Goal: Information Seeking & Learning: Learn about a topic

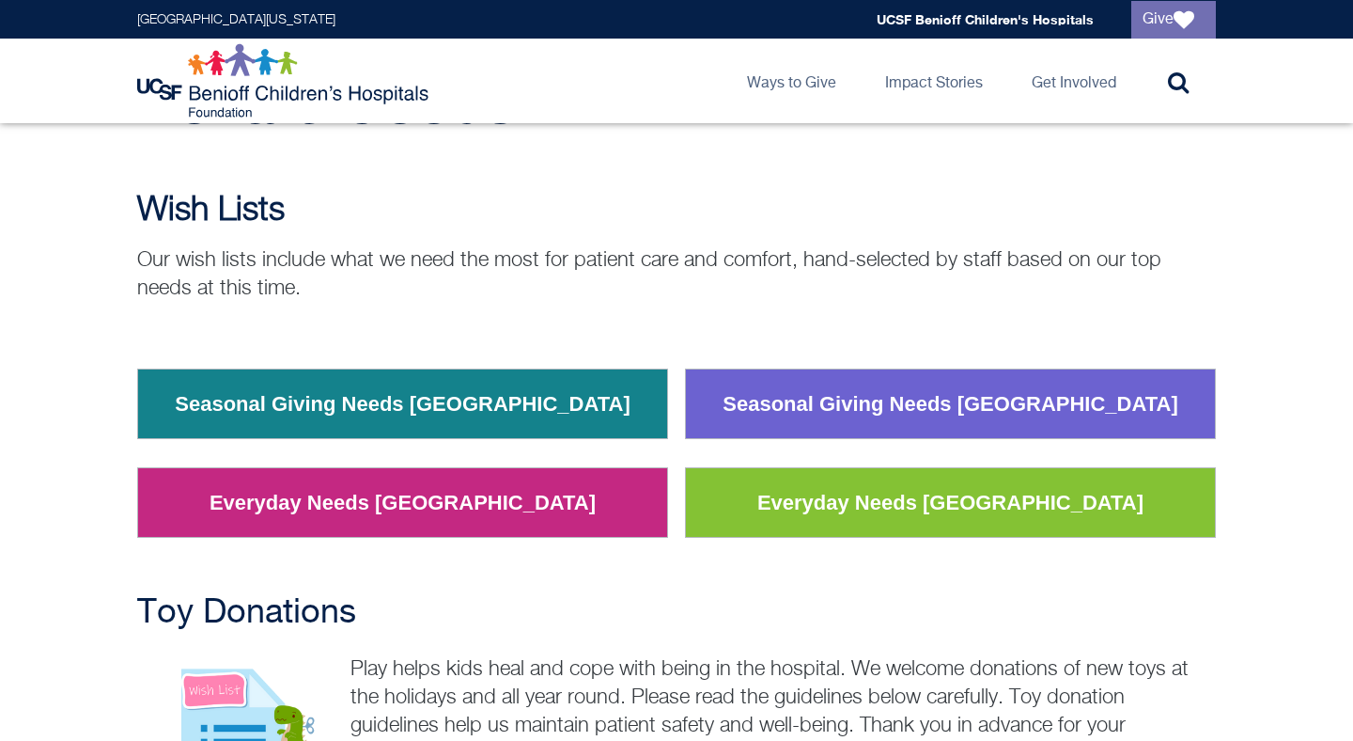
scroll to position [133, 0]
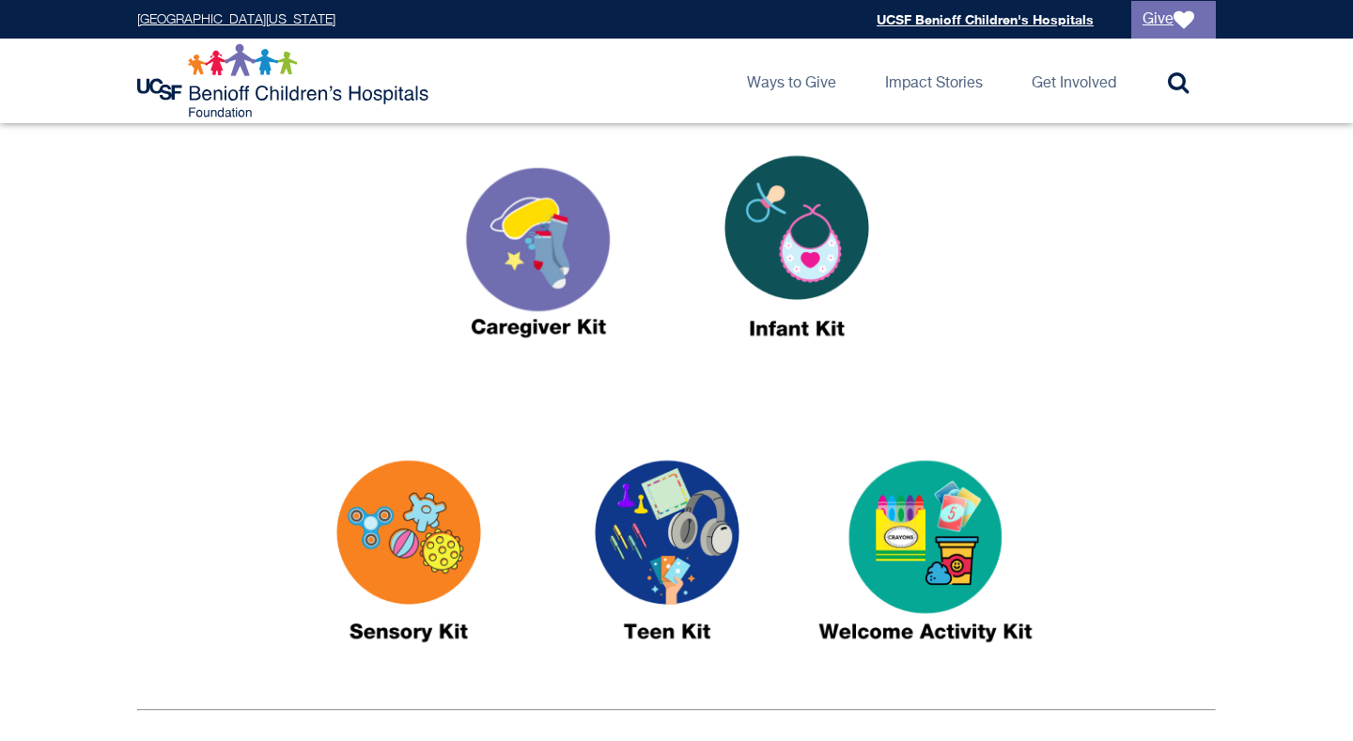
scroll to position [684, 0]
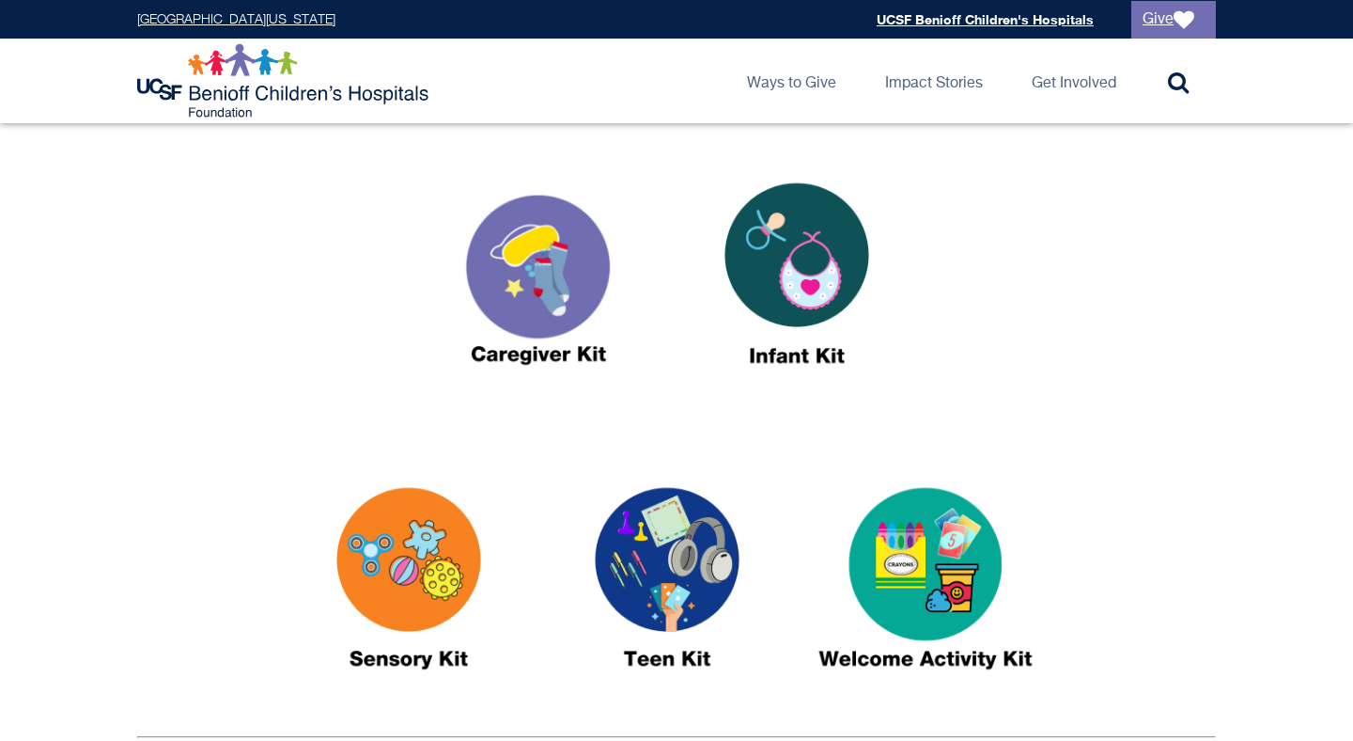
click at [944, 573] on img at bounding box center [925, 586] width 235 height 271
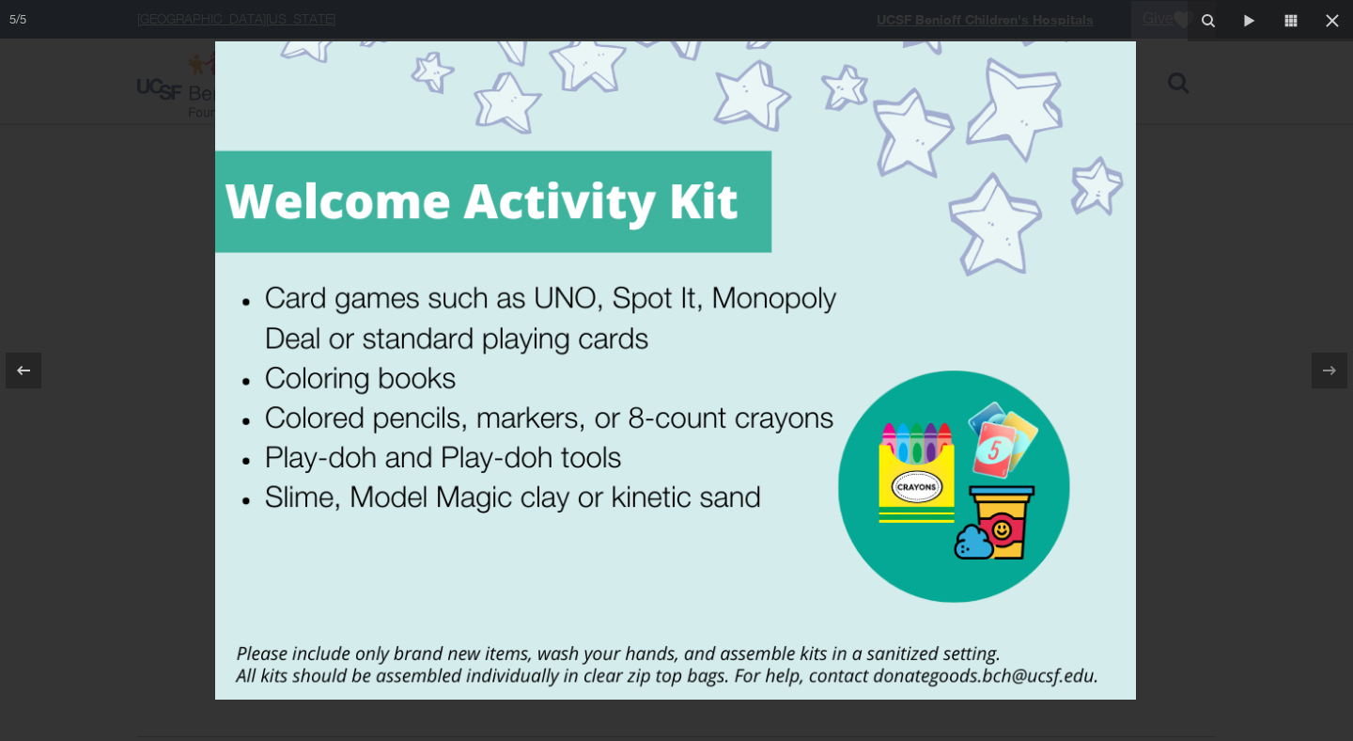
click at [1234, 559] on div at bounding box center [676, 370] width 1353 height 741
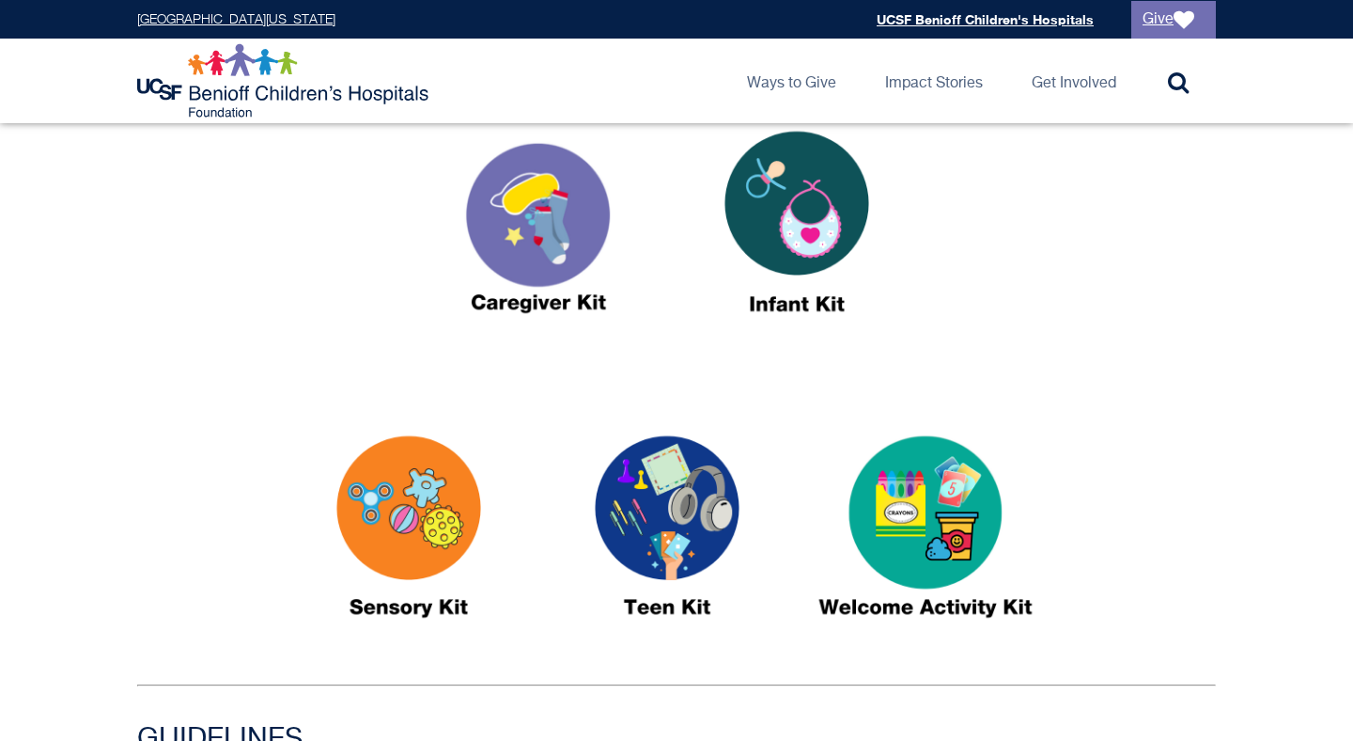
scroll to position [735, 0]
click at [547, 241] on img at bounding box center [538, 231] width 235 height 271
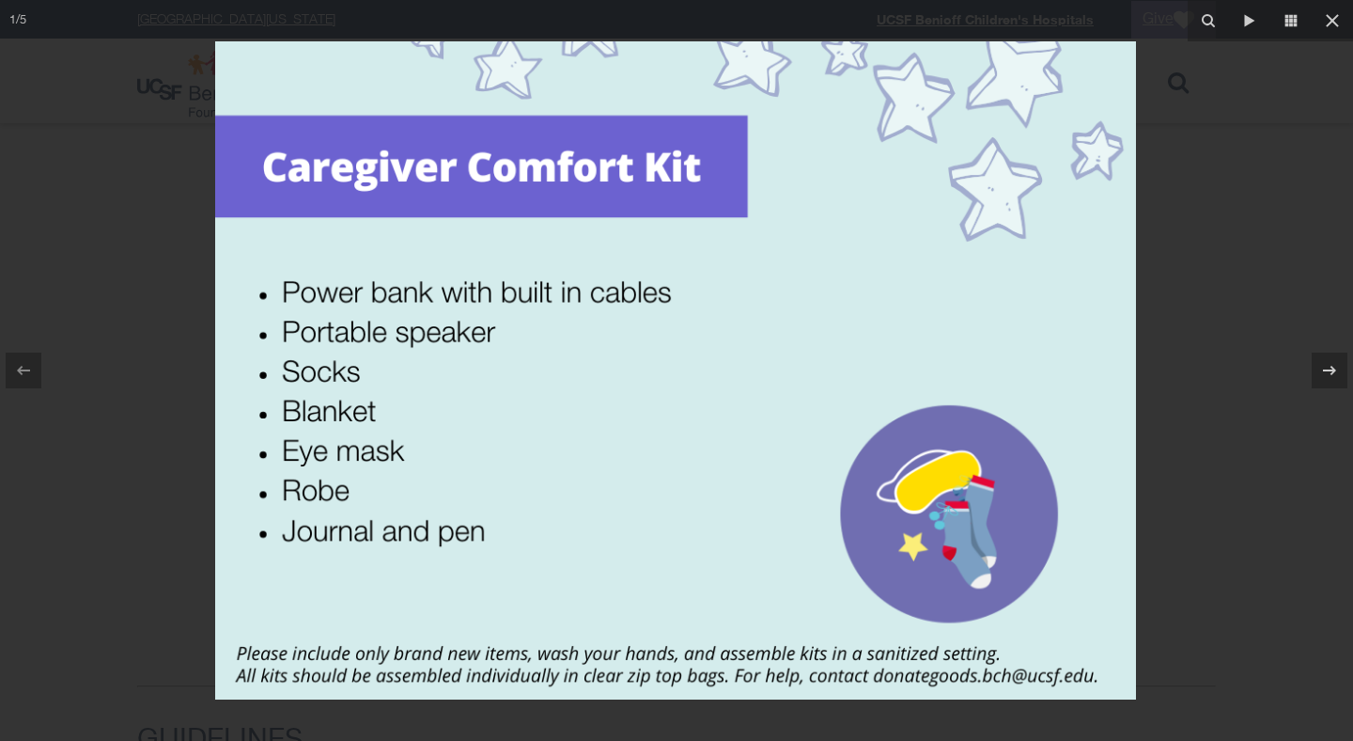
click at [1193, 449] on div at bounding box center [676, 370] width 1353 height 741
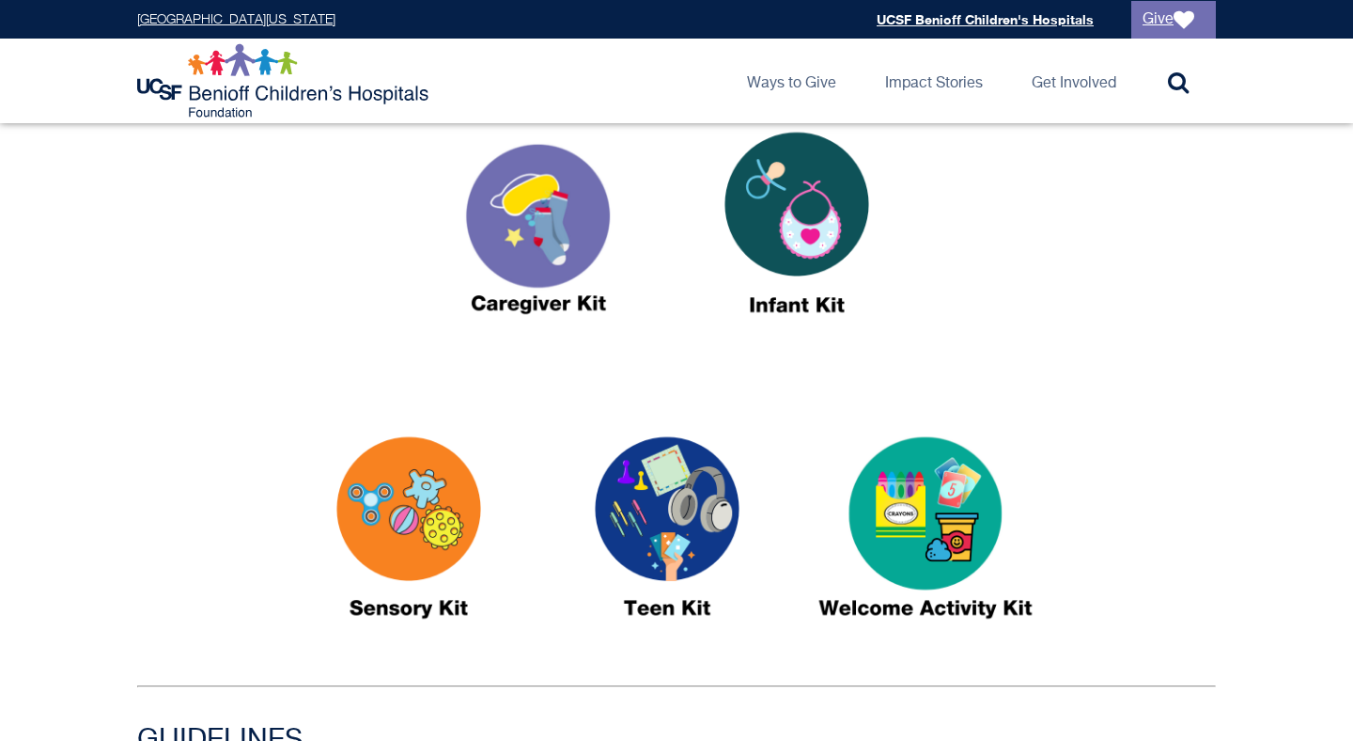
click at [532, 266] on img at bounding box center [538, 231] width 235 height 271
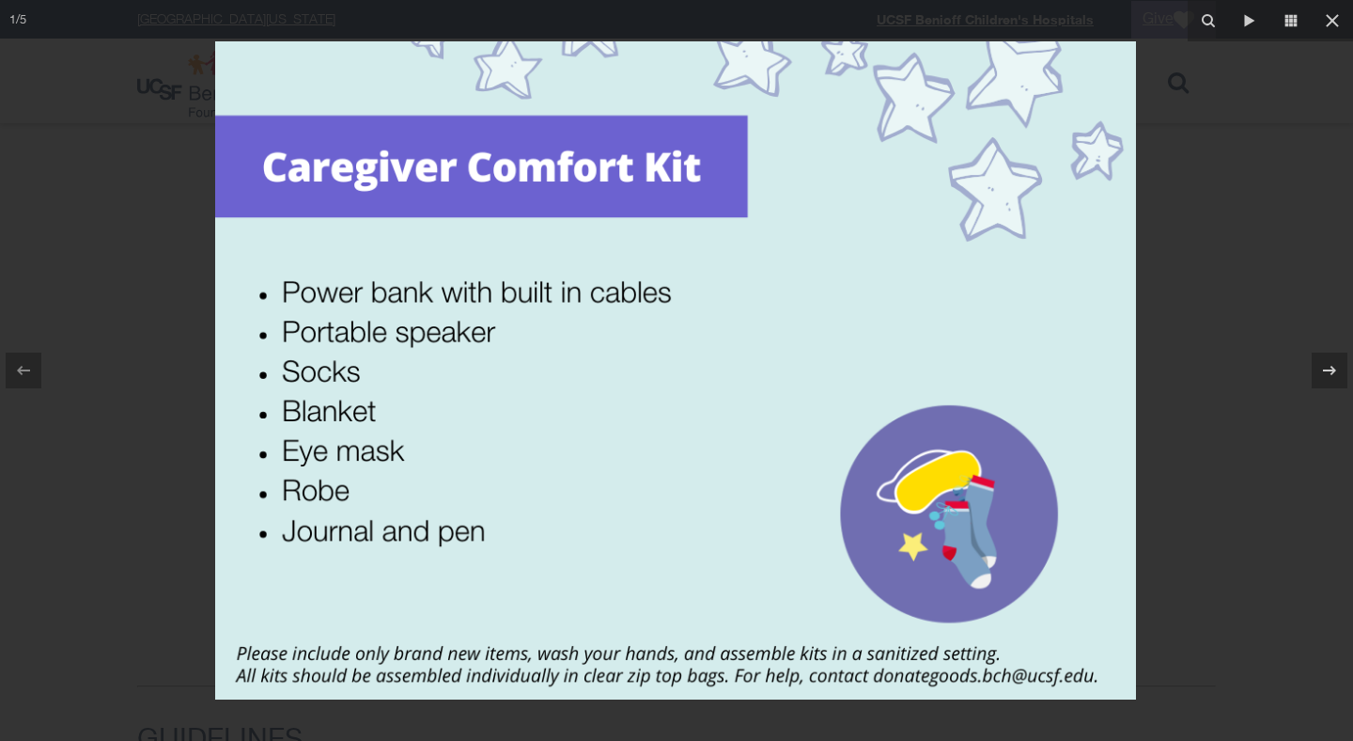
click at [144, 579] on div at bounding box center [676, 370] width 1353 height 741
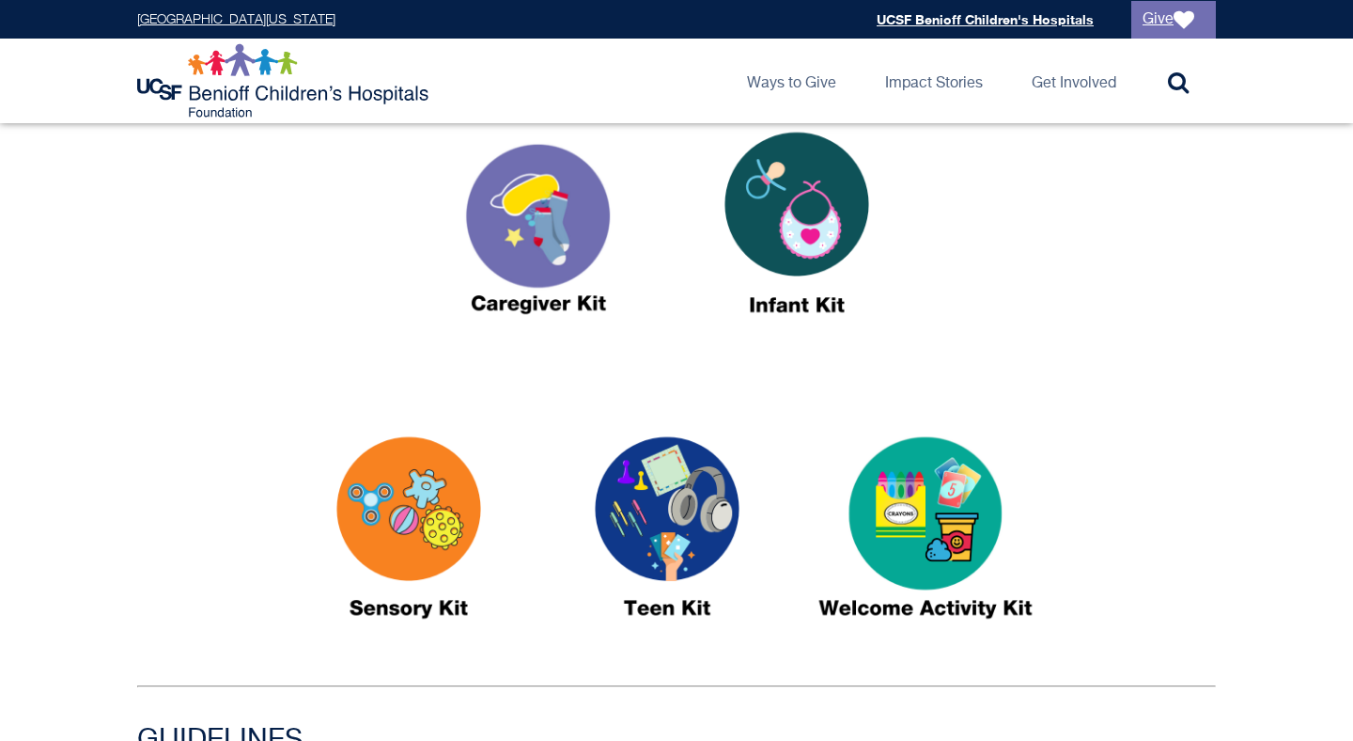
click at [820, 132] on img at bounding box center [797, 231] width 235 height 271
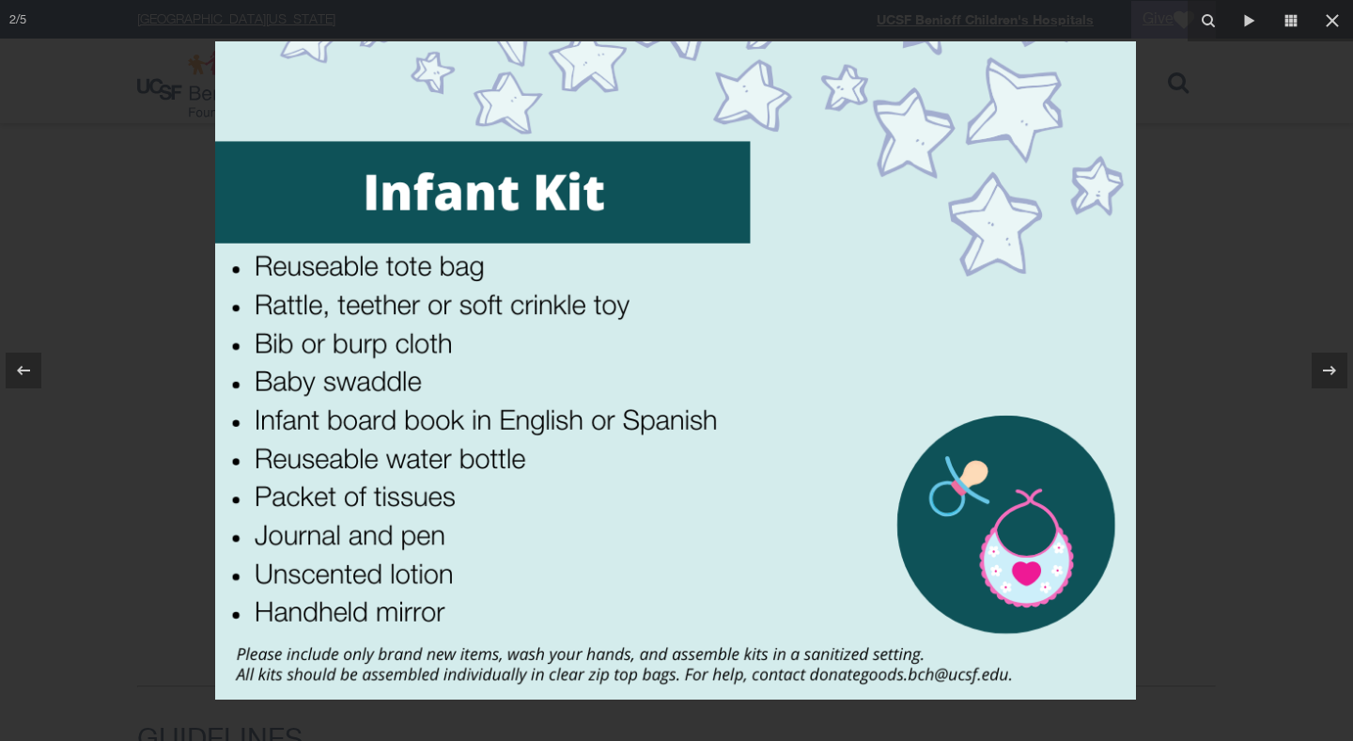
click at [1117, 465] on img at bounding box center [675, 370] width 921 height 658
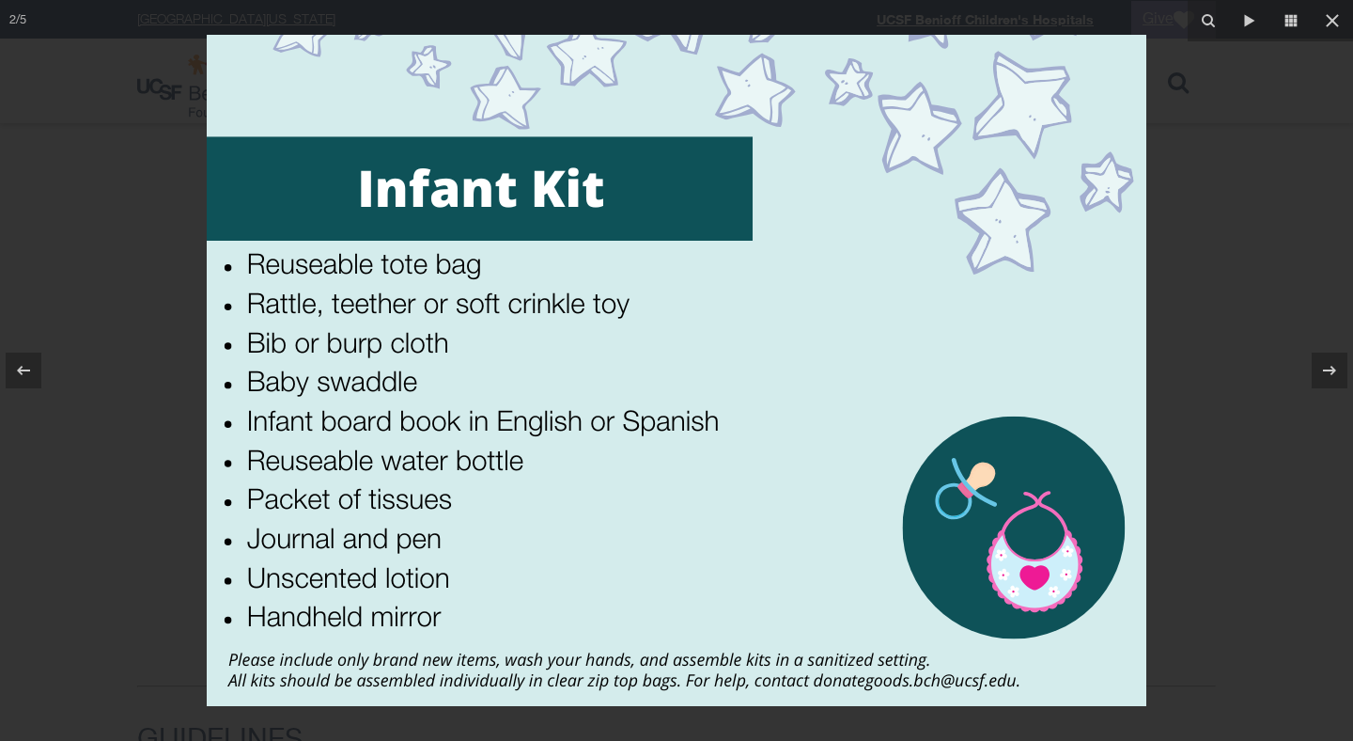
click at [83, 567] on div at bounding box center [676, 370] width 1353 height 741
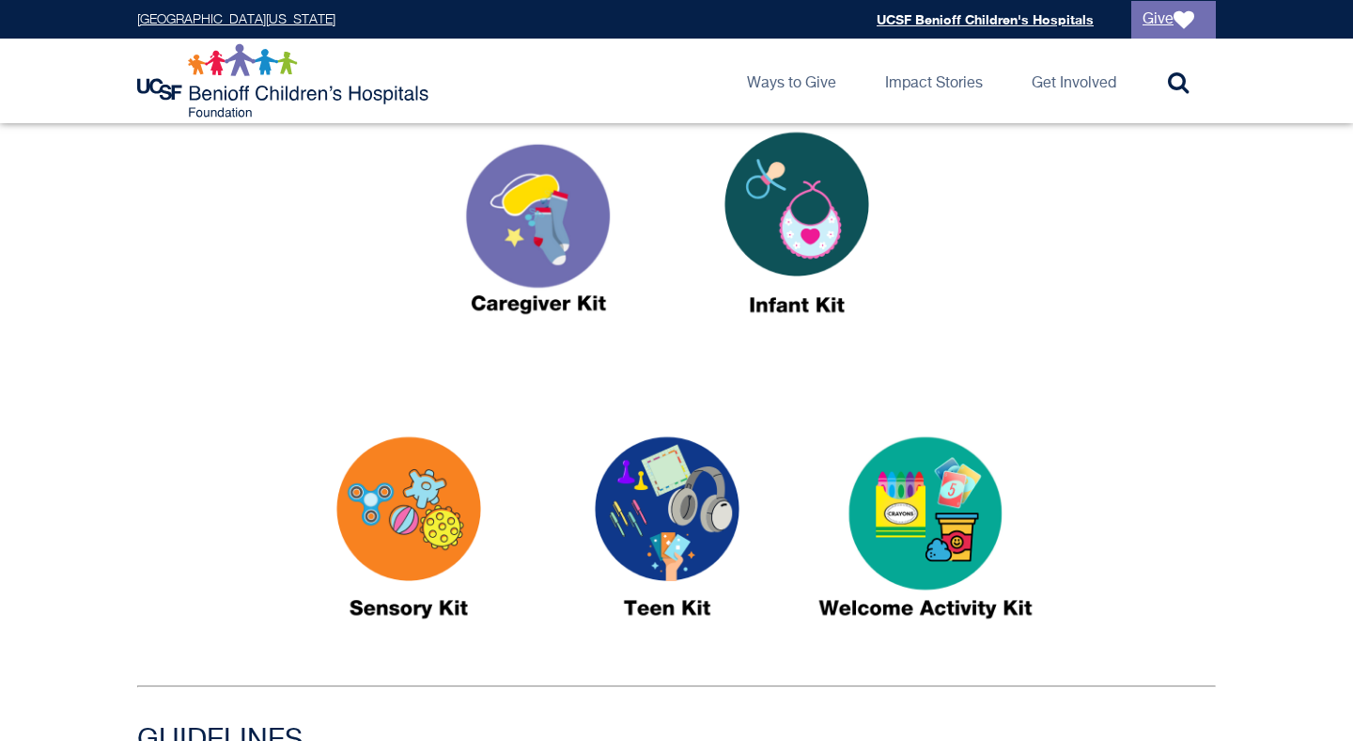
click at [364, 511] on img at bounding box center [408, 535] width 235 height 271
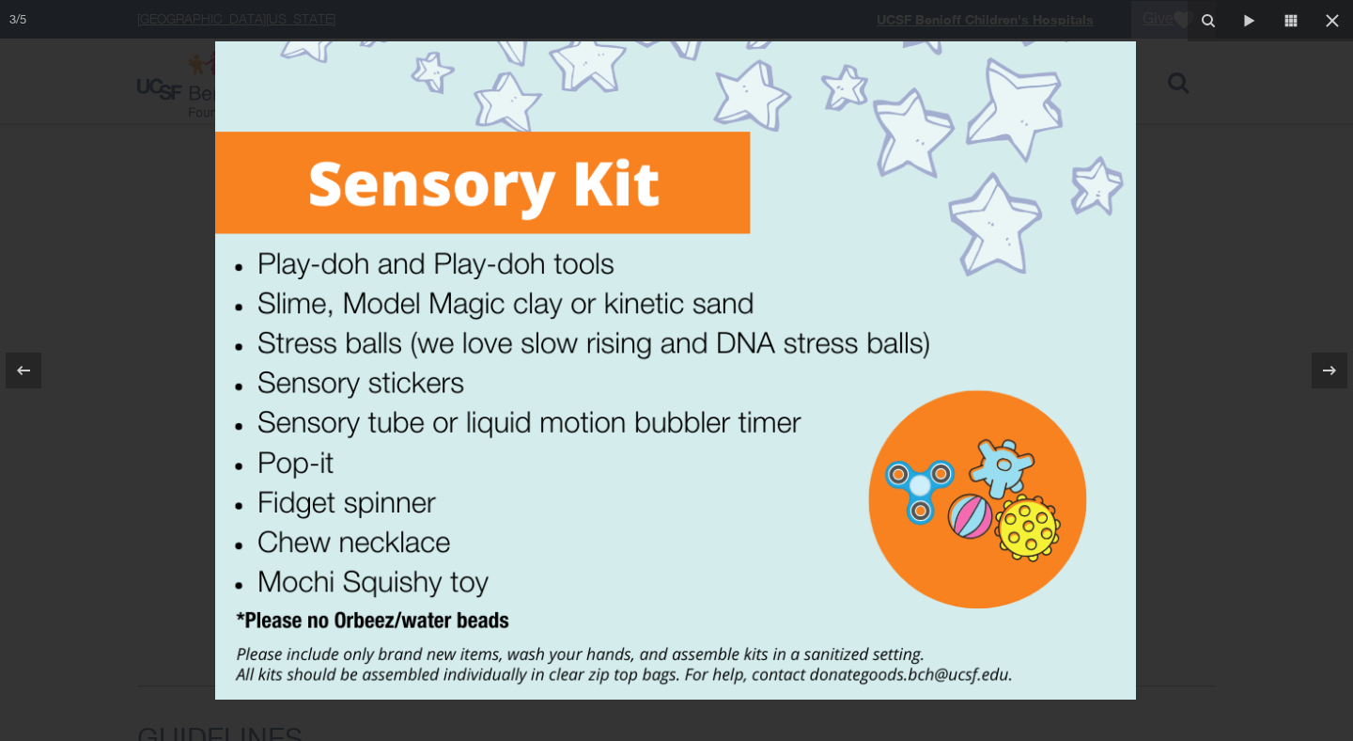
click at [1310, 463] on div at bounding box center [676, 370] width 1353 height 741
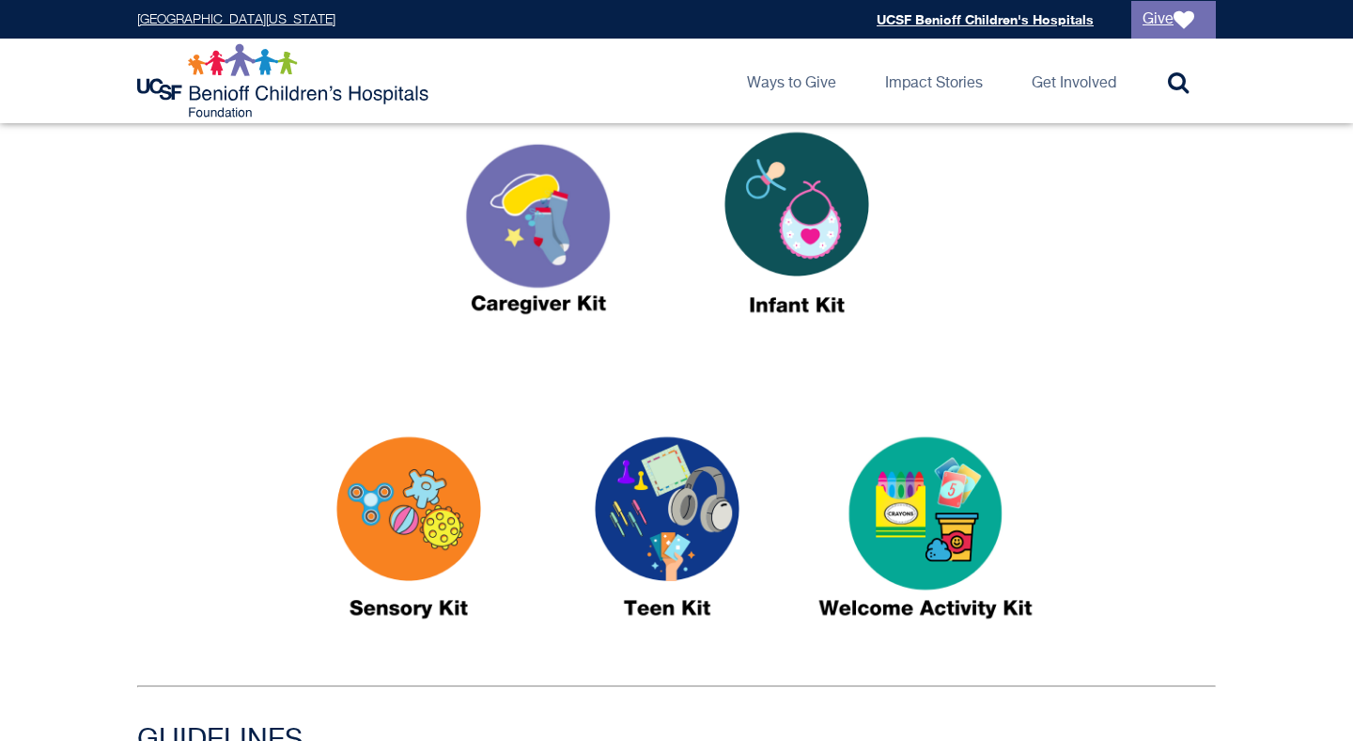
click at [824, 565] on img at bounding box center [925, 535] width 235 height 271
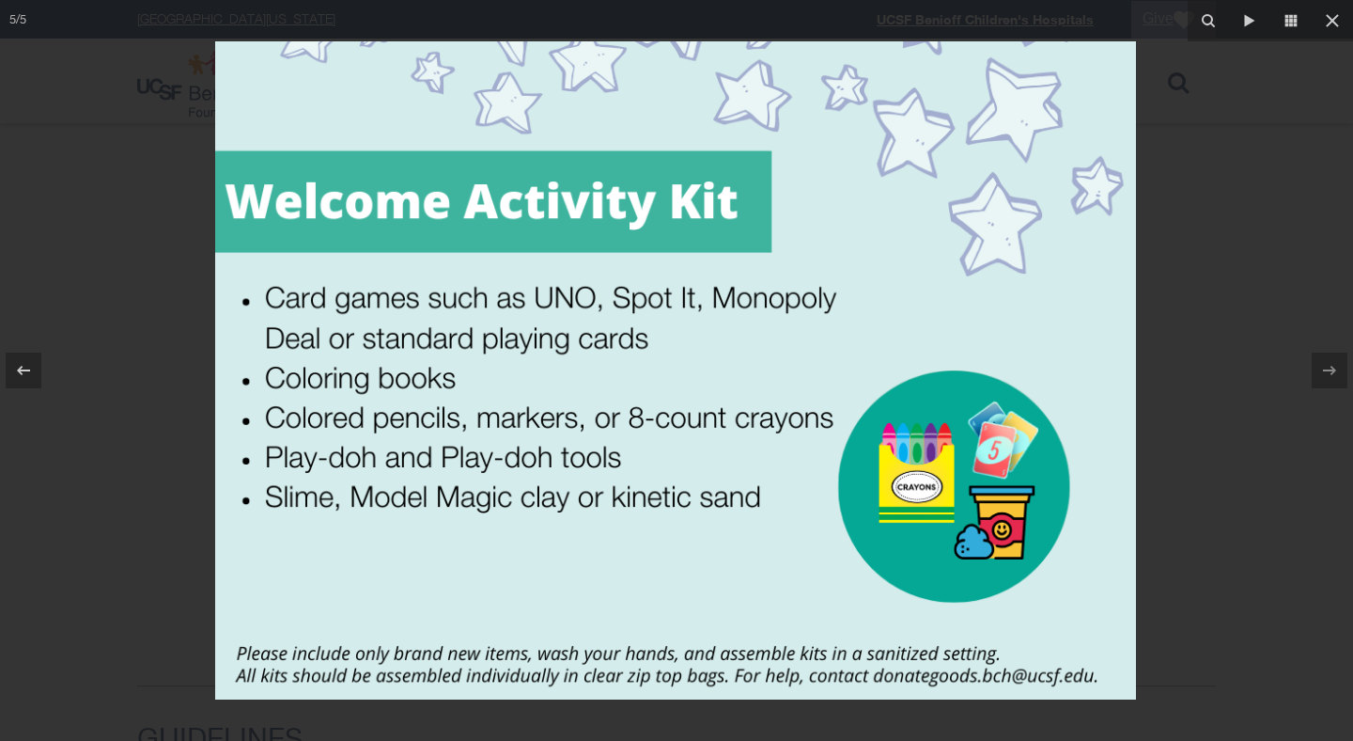
click at [107, 598] on div at bounding box center [676, 370] width 1353 height 741
